Goal: Use online tool/utility: Utilize a website feature to perform a specific function

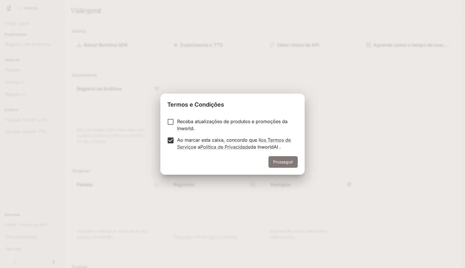
click at [284, 159] on font "Prosseguir" at bounding box center [283, 161] width 20 height 5
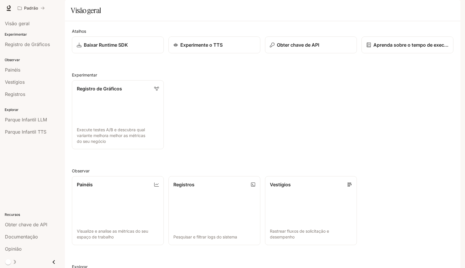
scroll to position [99, 0]
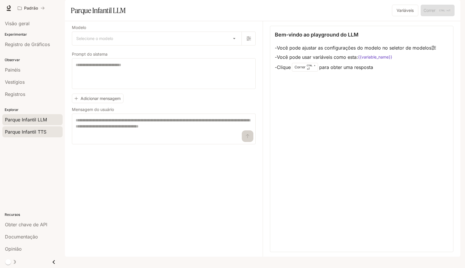
click at [32, 132] on font "Parque Infantil TTS" at bounding box center [25, 132] width 41 height 6
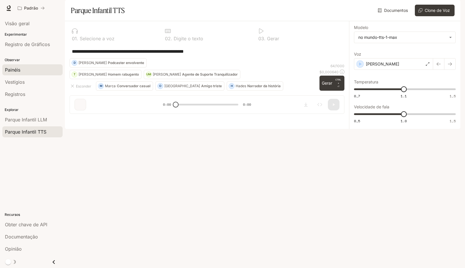
drag, startPoint x: 234, startPoint y: 64, endPoint x: 41, endPoint y: 66, distance: 193.2
click at [65, 66] on main "**********" at bounding box center [262, 64] width 395 height 129
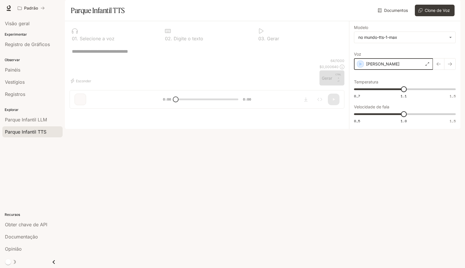
click at [361, 66] on icon "button" at bounding box center [360, 63] width 3 height 3
click at [427, 70] on div "[PERSON_NAME]" at bounding box center [393, 64] width 79 height 12
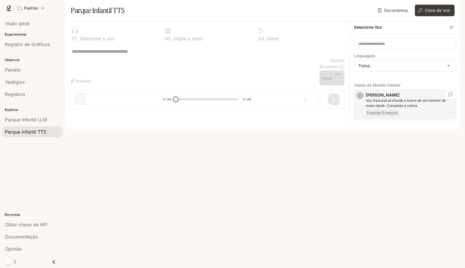
click at [359, 97] on icon "button" at bounding box center [360, 95] width 3 height 3
click at [359, 130] on icon "button" at bounding box center [360, 128] width 6 height 6
click at [361, 189] on icon "button" at bounding box center [360, 186] width 6 height 6
click at [360, 162] on icon "button" at bounding box center [360, 159] width 6 height 6
click at [301, 58] on div "* ​" at bounding box center [207, 51] width 275 height 14
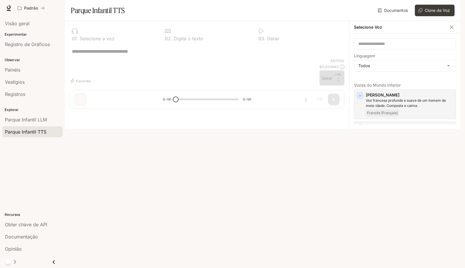
drag, startPoint x: 300, startPoint y: 128, endPoint x: 460, endPoint y: 92, distance: 164.0
click at [306, 58] on div "* ​" at bounding box center [207, 51] width 275 height 14
click at [433, 13] on font "Clone de Voz" at bounding box center [436, 10] width 25 height 5
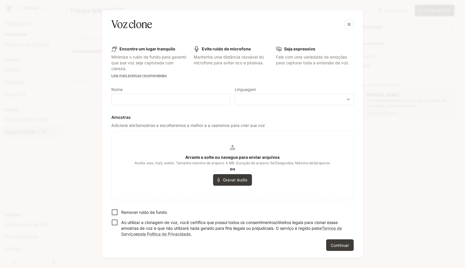
click at [231, 150] on div "Arraste e solte ou navegue para enviar arquivos Aceita: wav, mp3, webm. Tamanho…" at bounding box center [232, 165] width 196 height 41
click at [347, 24] on icon "button" at bounding box center [349, 24] width 6 height 6
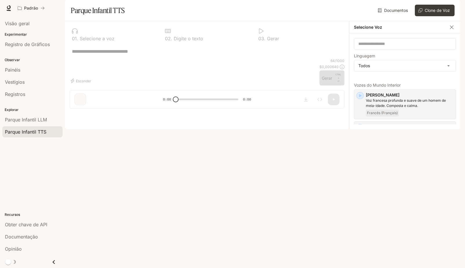
click at [332, 85] on div "64 / 1000 $ 0,000640 Gerar CTRL + ⏎" at bounding box center [331, 71] width 25 height 27
click at [341, 58] on div "* ​" at bounding box center [207, 51] width 275 height 14
click at [449, 30] on icon "button" at bounding box center [451, 27] width 6 height 6
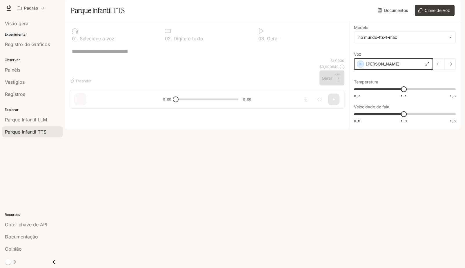
click at [360, 67] on icon "button" at bounding box center [360, 64] width 6 height 6
drag, startPoint x: 156, startPoint y: 58, endPoint x: 105, endPoint y: 97, distance: 64.4
click at [109, 58] on div "* ​" at bounding box center [207, 51] width 275 height 14
drag, startPoint x: 87, startPoint y: 62, endPoint x: 74, endPoint y: 75, distance: 18.6
drag, startPoint x: 74, startPoint y: 75, endPoint x: 77, endPoint y: 67, distance: 8.0
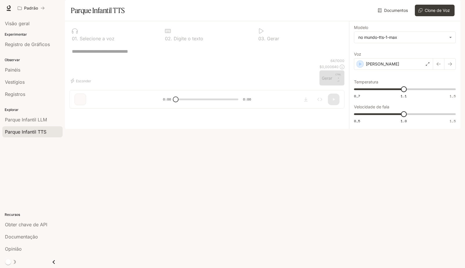
click at [77, 55] on textarea at bounding box center [207, 51] width 270 height 7
paste textarea "**********"
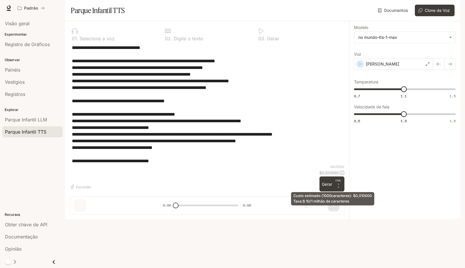
type textarea "**********"
click at [341, 175] on icon at bounding box center [341, 173] width 5 height 5
click at [257, 191] on div "Esconder 64 / 1000 $ 0,000640 Gerar CTRL + ⏎" at bounding box center [207, 177] width 275 height 27
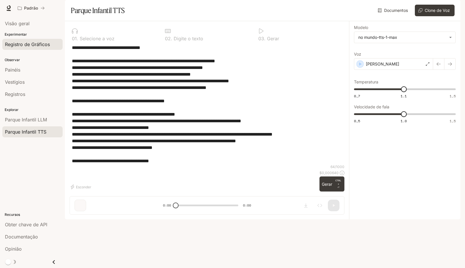
drag, startPoint x: 180, startPoint y: 177, endPoint x: 34, endPoint y: 46, distance: 196.7
click at [65, 39] on main "**********" at bounding box center [262, 109] width 395 height 219
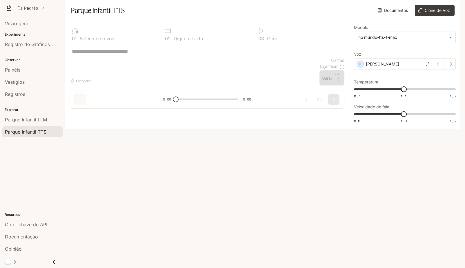
drag, startPoint x: 164, startPoint y: 53, endPoint x: 168, endPoint y: 54, distance: 3.4
click at [165, 43] on div "0 2 . Digite o texto" at bounding box center [206, 34] width 88 height 17
drag, startPoint x: 189, startPoint y: 62, endPoint x: 197, endPoint y: 62, distance: 7.8
click at [190, 58] on div "* ​" at bounding box center [207, 51] width 270 height 14
click at [244, 58] on div "* ​" at bounding box center [207, 51] width 270 height 14
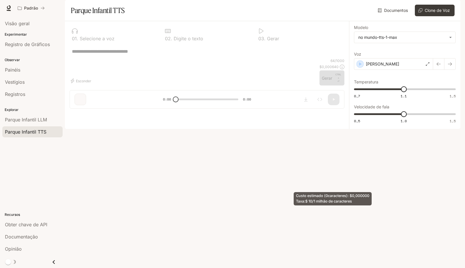
click at [334, 207] on div "Custo estimado ( 0 caracteres): $ 0,000000 Taxa: $ 10/1 milhão de caracteres" at bounding box center [332, 200] width 79 height 18
click at [329, 69] on p "$ 0,000640" at bounding box center [328, 66] width 19 height 5
click at [328, 69] on p "$ 0,000640" at bounding box center [328, 66] width 19 height 5
click at [310, 58] on div "* ​" at bounding box center [207, 51] width 275 height 14
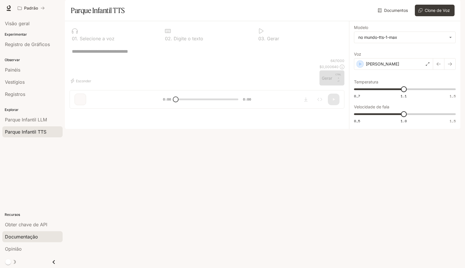
click at [21, 240] on link "Documentação" at bounding box center [32, 236] width 60 height 11
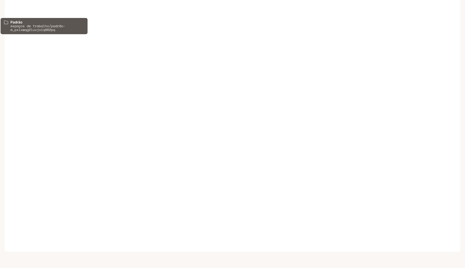
click at [31, 8] on font "Padrão" at bounding box center [31, 8] width 14 height 5
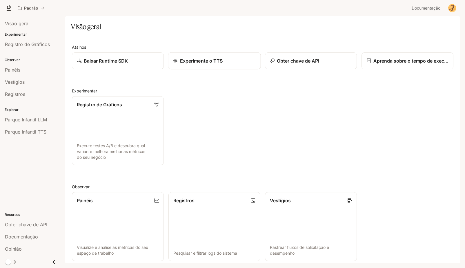
click at [214, 65] on link "Experimente o TTS" at bounding box center [214, 60] width 93 height 17
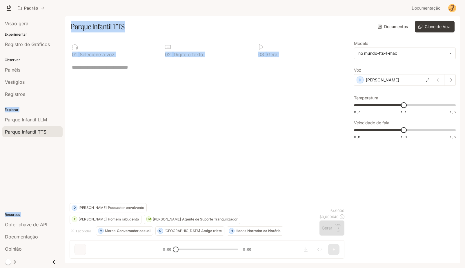
drag, startPoint x: 126, startPoint y: 96, endPoint x: 68, endPoint y: 86, distance: 58.7
click at [68, 87] on main "**********" at bounding box center [262, 139] width 395 height 247
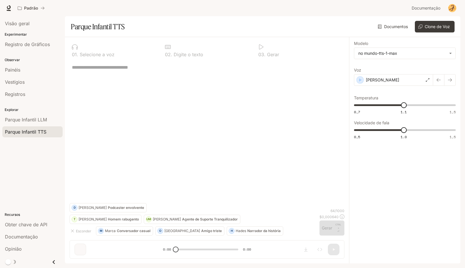
click at [77, 68] on textarea at bounding box center [207, 67] width 270 height 7
paste textarea "**********"
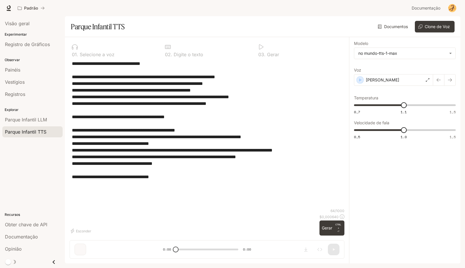
drag, startPoint x: 176, startPoint y: 248, endPoint x: 260, endPoint y: 248, distance: 83.7
click at [250, 250] on div "0 1 . Selecione a voz 0 2 . Digite o texto 0 3 . Gerar * ​ Esconder 64 / 1000 $…" at bounding box center [207, 150] width 284 height 226
click at [76, 229] on font "Esconder" at bounding box center [83, 231] width 15 height 4
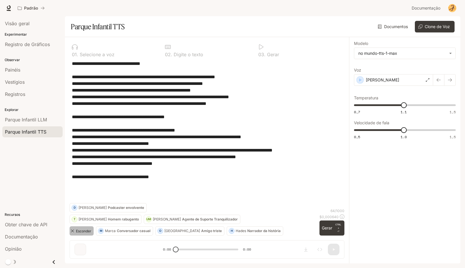
click at [80, 229] on font "Esconder" at bounding box center [83, 231] width 15 height 4
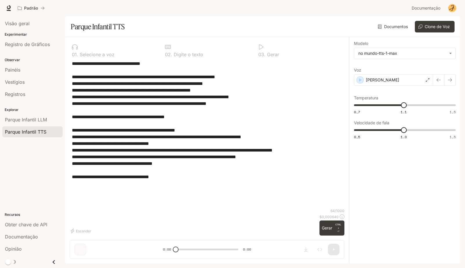
drag, startPoint x: 150, startPoint y: 177, endPoint x: 73, endPoint y: -21, distance: 212.8
click at [73, 0] on html "**********" at bounding box center [232, 134] width 465 height 268
type textarea "*"
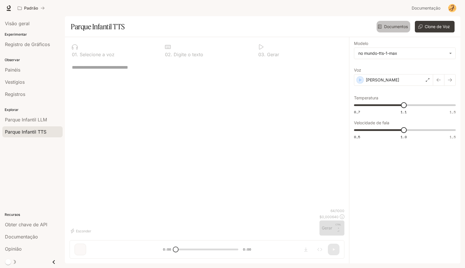
click at [384, 25] on font "Documentos" at bounding box center [396, 26] width 24 height 5
